Goal: Information Seeking & Learning: Learn about a topic

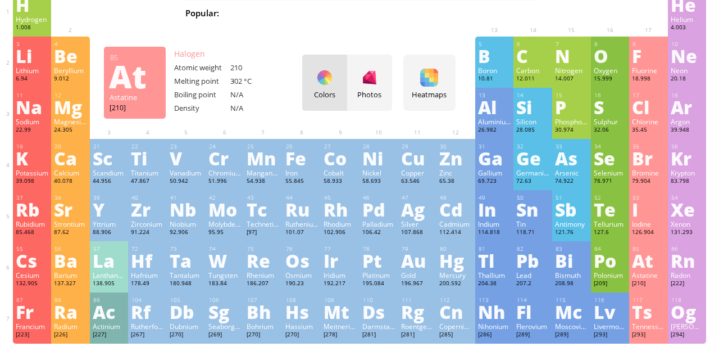
scroll to position [65, 0]
click at [648, 66] on div "9 F Fluorine 18.998 −1 −1 -219.6 °C -188.12 °C 1.696 g/l [He]2s 2 2p 5" at bounding box center [648, 62] width 39 height 51
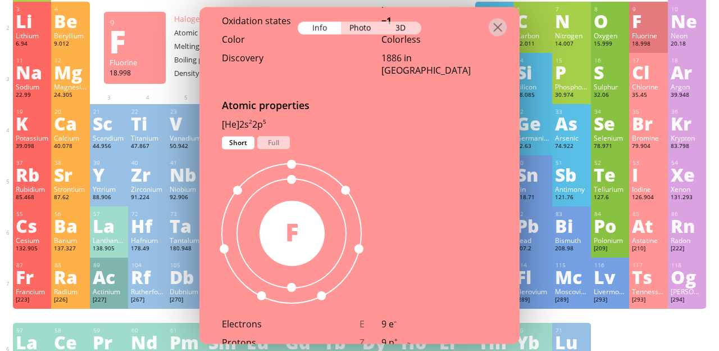
scroll to position [530, 0]
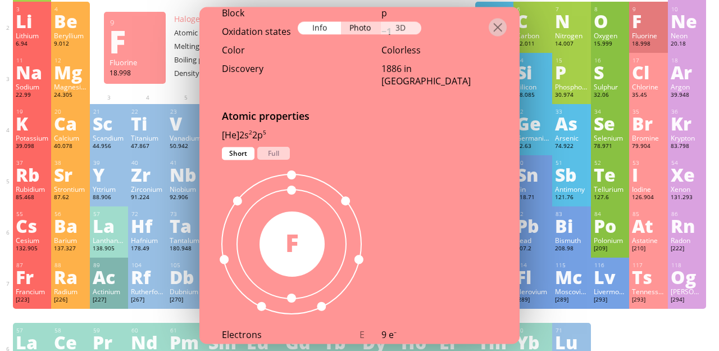
click at [407, 32] on div "3D" at bounding box center [401, 27] width 40 height 13
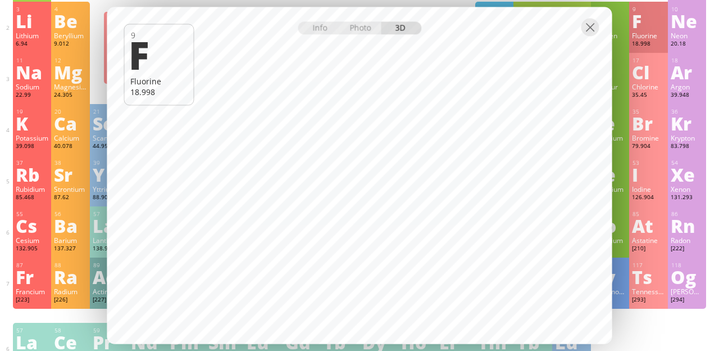
click at [361, 34] on div "Photo" at bounding box center [361, 27] width 40 height 13
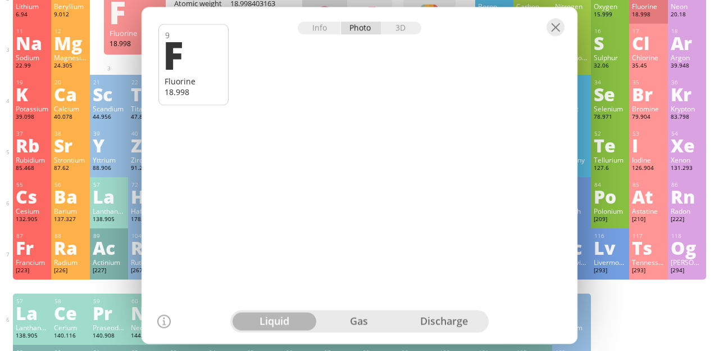
scroll to position [96, 0]
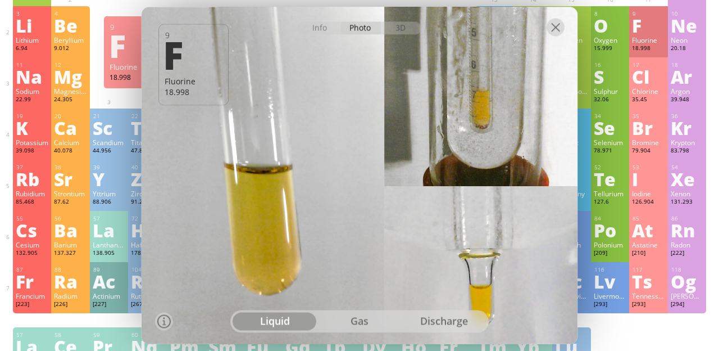
click at [557, 36] on div at bounding box center [556, 27] width 18 height 18
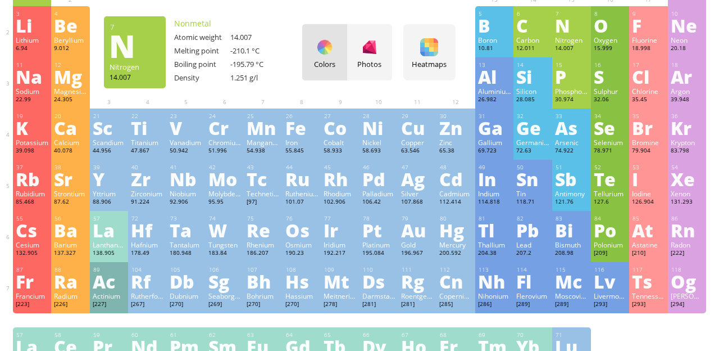
click at [652, 190] on div "Iodine" at bounding box center [648, 193] width 33 height 9
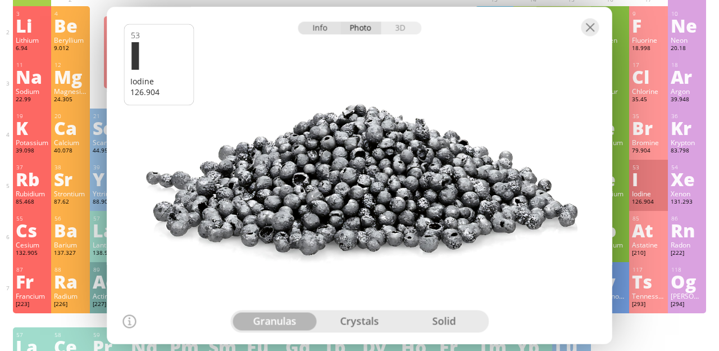
click at [322, 34] on div "Info" at bounding box center [319, 27] width 43 height 13
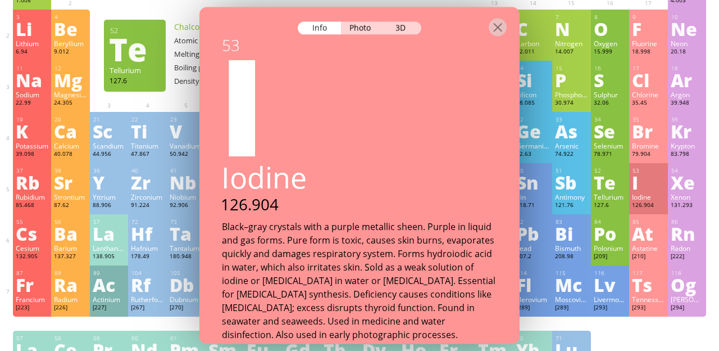
scroll to position [92, 0]
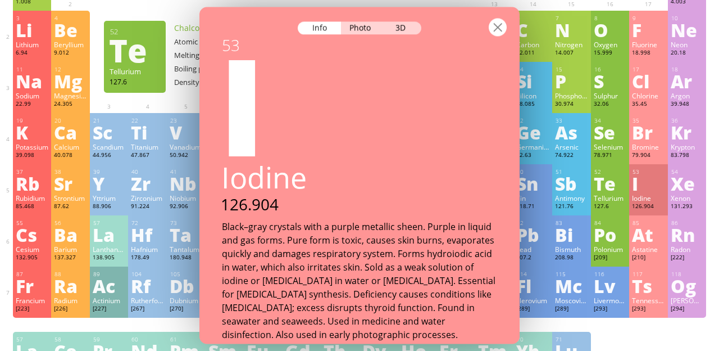
click at [499, 18] on div at bounding box center [498, 27] width 18 height 18
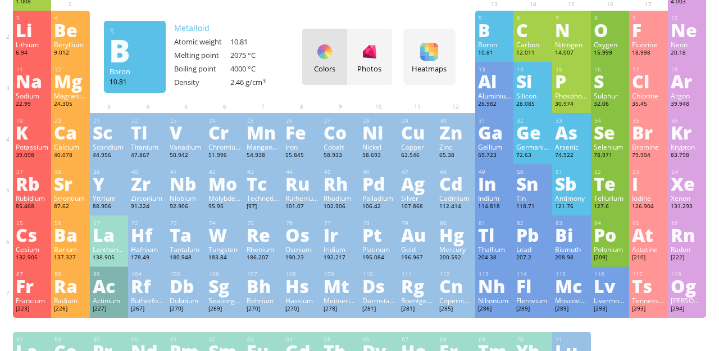
click at [652, 93] on div "Chlorine" at bounding box center [648, 95] width 33 height 9
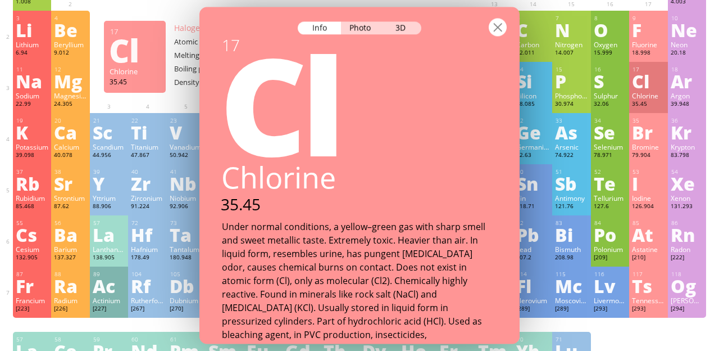
click at [499, 18] on div at bounding box center [498, 27] width 18 height 18
